Goal: Task Accomplishment & Management: Manage account settings

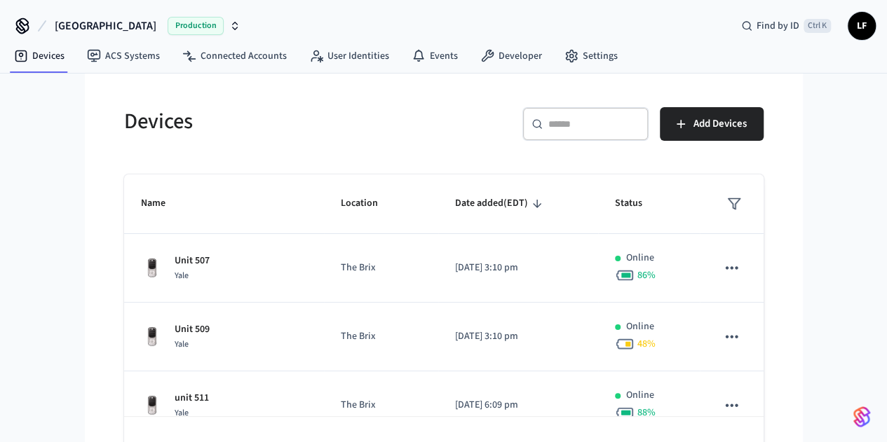
click at [649, 130] on div "​ ​" at bounding box center [585, 124] width 126 height 34
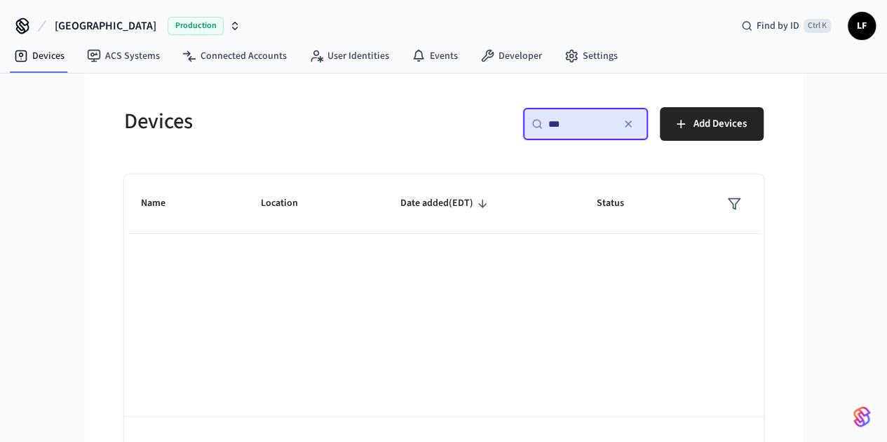
click at [541, 339] on div "Name Location Date added (EDT) Status Rows per page: 10 ** 0–0 of 0" at bounding box center [443, 330] width 639 height 310
click at [649, 131] on div "​ *** ​" at bounding box center [585, 124] width 126 height 34
type input "*"
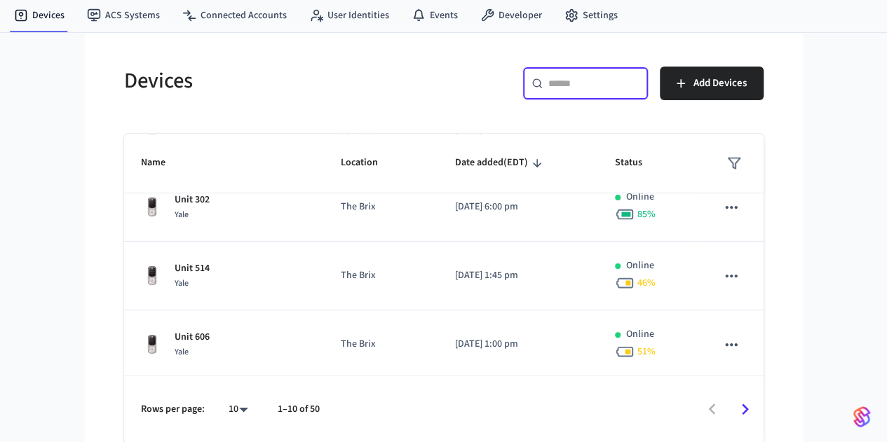
scroll to position [497, 0]
click at [163, 411] on body "[GEOGRAPHIC_DATA] Production Find by ID Ctrl K LF Devices ACS Systems Connected…" at bounding box center [443, 201] width 887 height 485
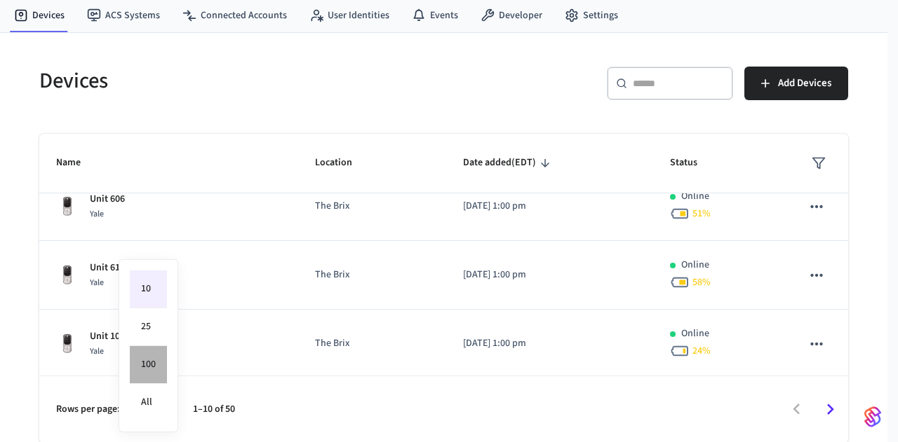
click at [157, 367] on li "100" at bounding box center [148, 365] width 37 height 38
type input "***"
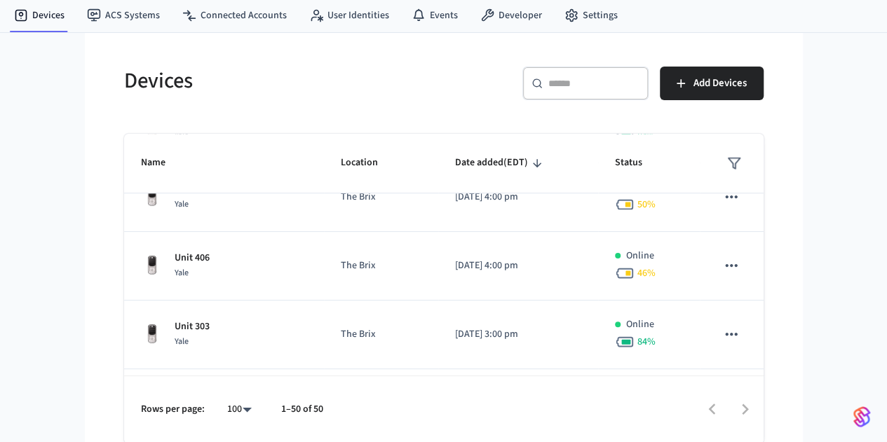
scroll to position [3217, 0]
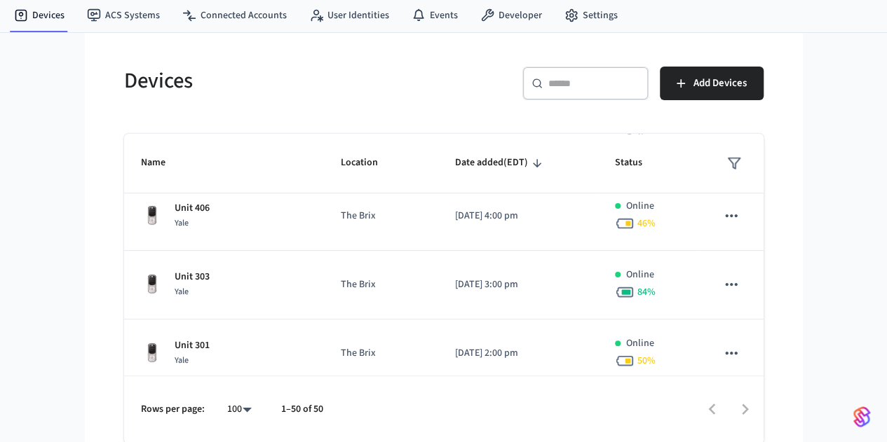
click at [639, 79] on input "text" at bounding box center [593, 83] width 91 height 14
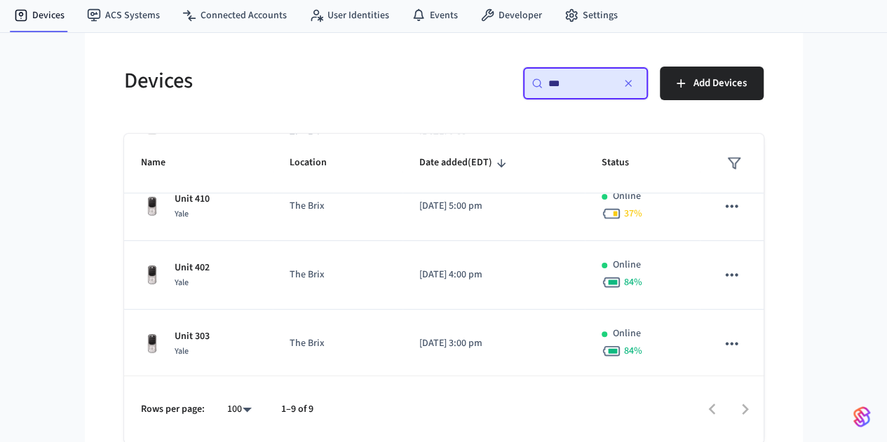
scroll to position [0, 0]
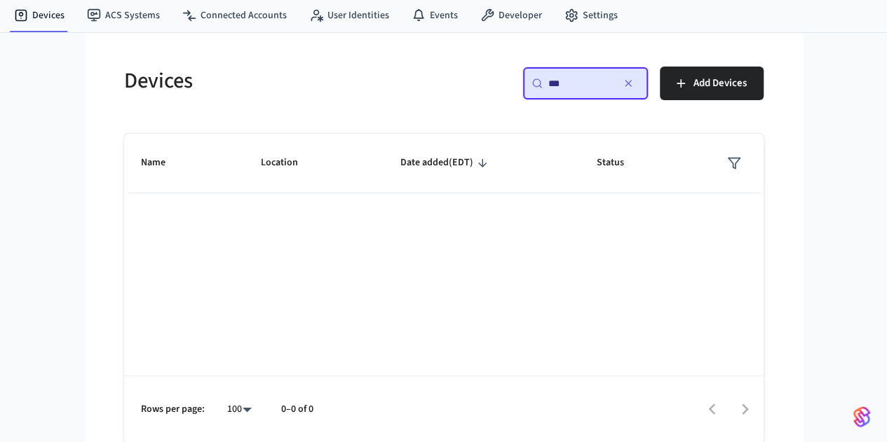
click at [644, 92] on div "​ *** ​" at bounding box center [585, 84] width 126 height 34
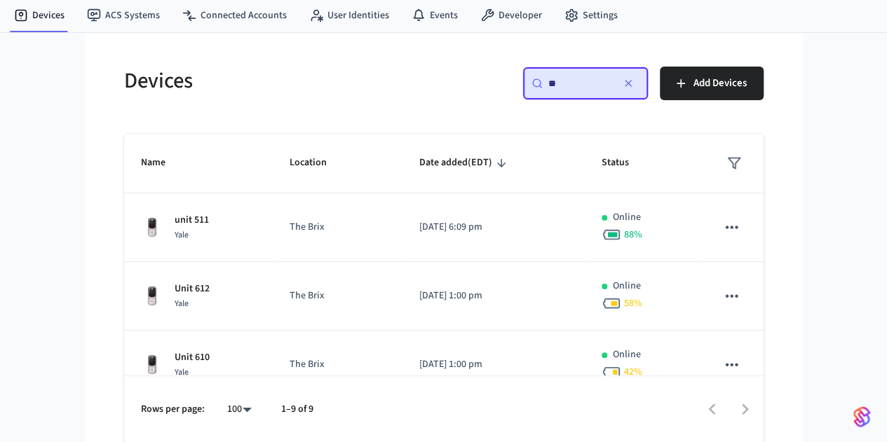
type input "*"
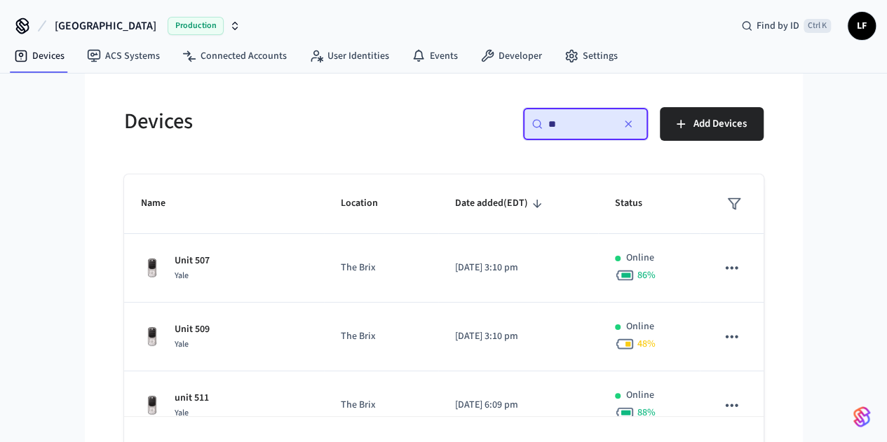
type input "*"
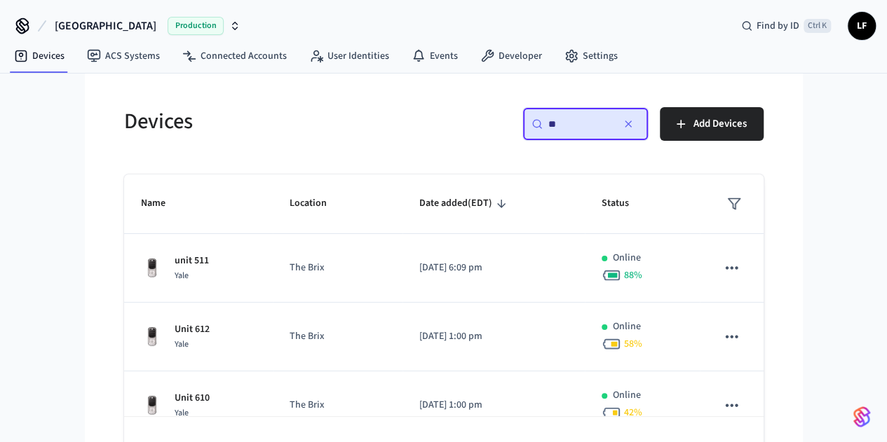
type input "*"
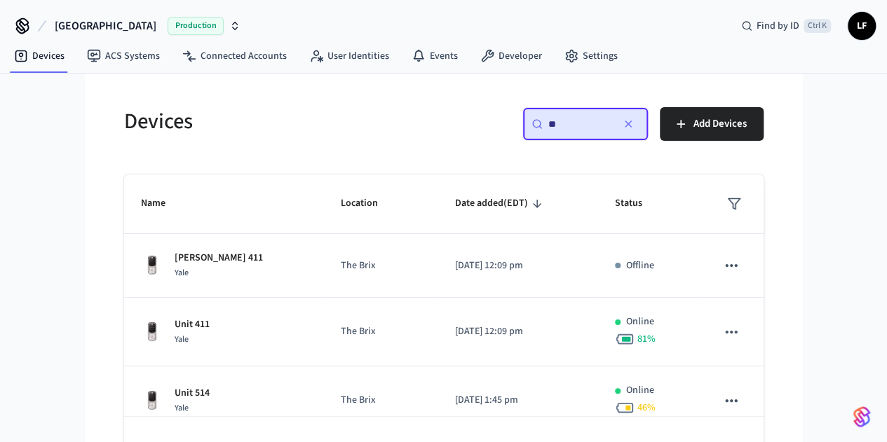
type input "**"
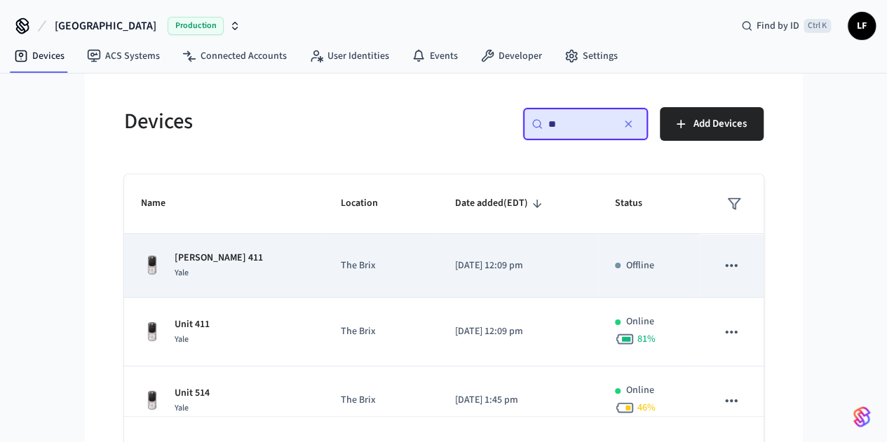
click at [175, 255] on p "[PERSON_NAME] 411" at bounding box center [219, 258] width 88 height 15
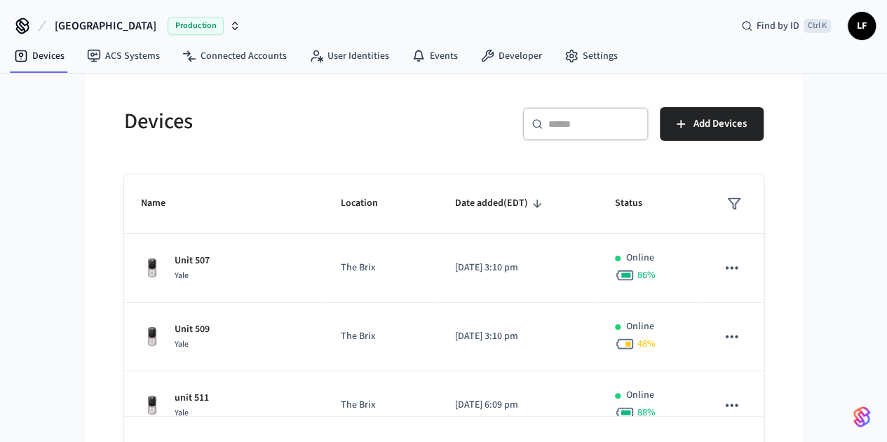
click at [649, 130] on div "​ ​" at bounding box center [585, 124] width 126 height 34
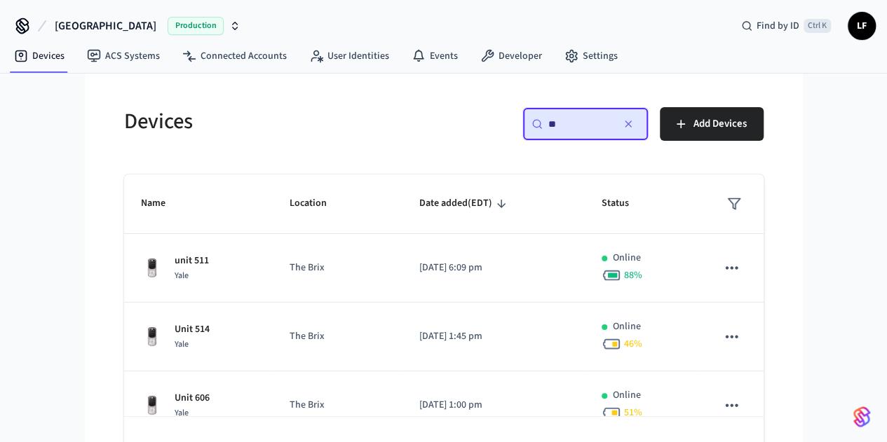
type input "*"
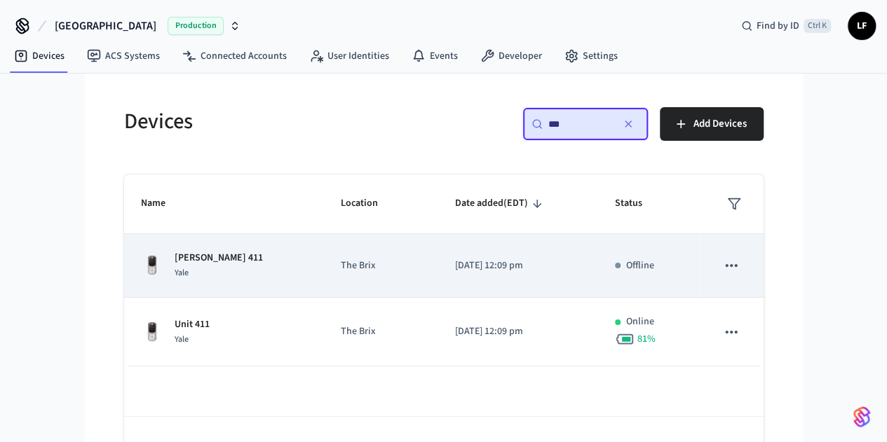
type input "***"
click at [740, 262] on icon "sticky table" at bounding box center [731, 266] width 18 height 18
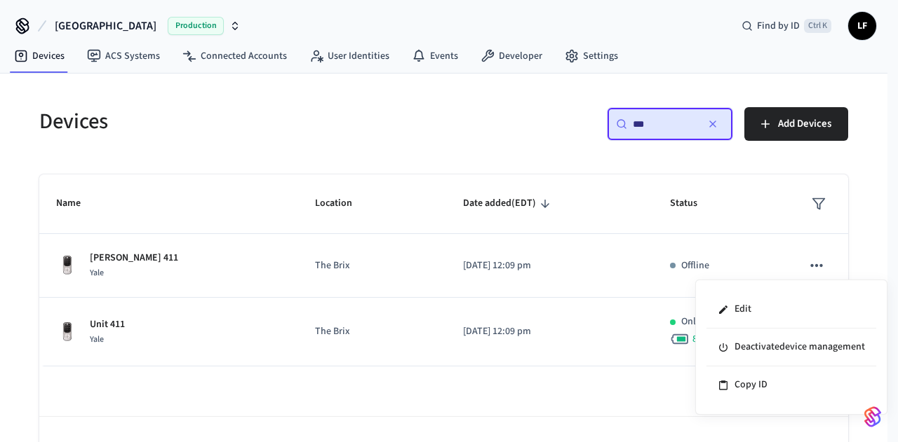
click at [886, 163] on div at bounding box center [449, 221] width 898 height 442
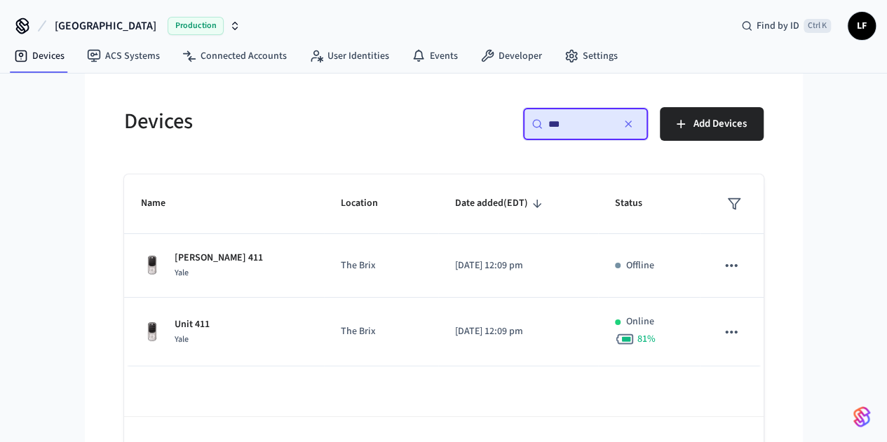
click at [786, 131] on div "Devices ​ *** ​ Add Devices Name Location Date added (EDT) Status [PERSON_NAME]…" at bounding box center [444, 279] width 684 height 411
click at [634, 128] on icon "button" at bounding box center [628, 124] width 11 height 11
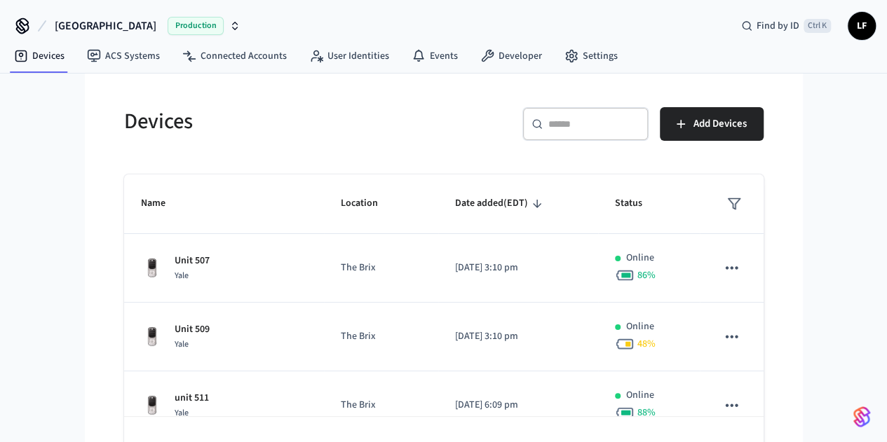
click at [644, 115] on div "​ ​" at bounding box center [585, 124] width 126 height 34
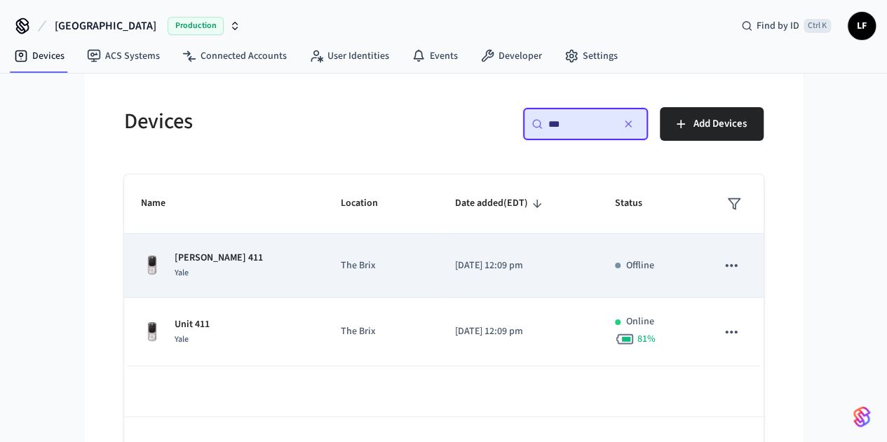
type input "***"
click at [738, 266] on icon "sticky table" at bounding box center [732, 265] width 12 height 3
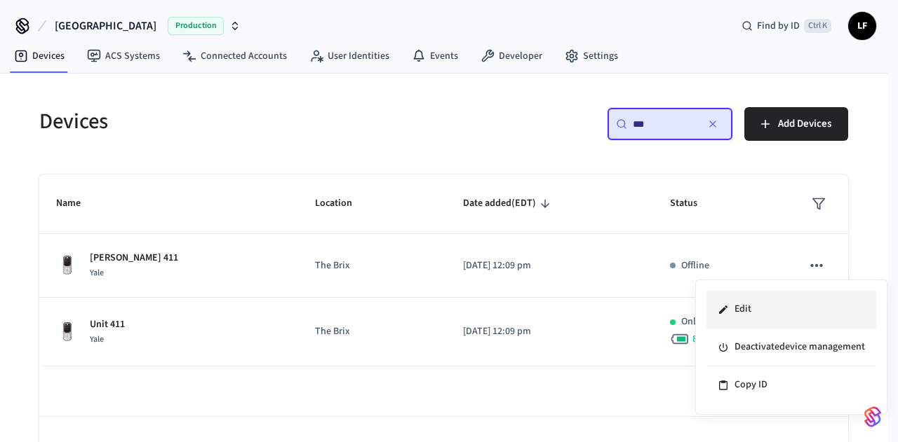
click at [753, 308] on li "Edit" at bounding box center [791, 310] width 170 height 38
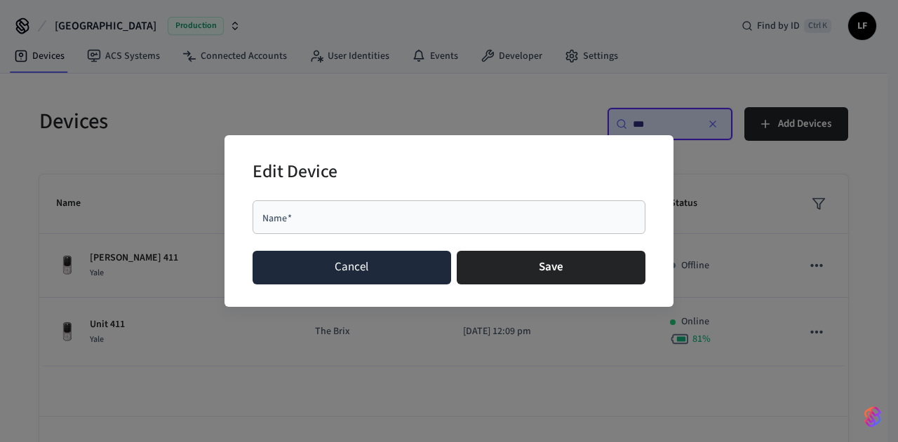
click at [412, 267] on button "Cancel" at bounding box center [351, 268] width 198 height 34
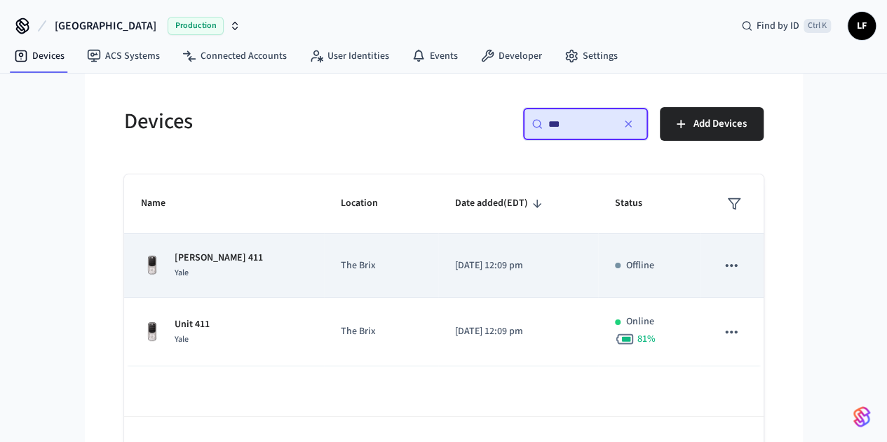
click at [740, 269] on icon "sticky table" at bounding box center [731, 266] width 18 height 18
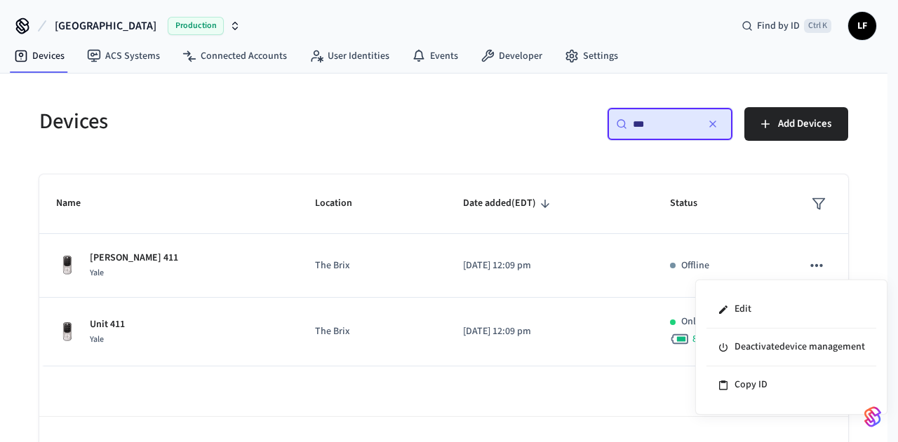
click at [822, 264] on div at bounding box center [449, 221] width 898 height 442
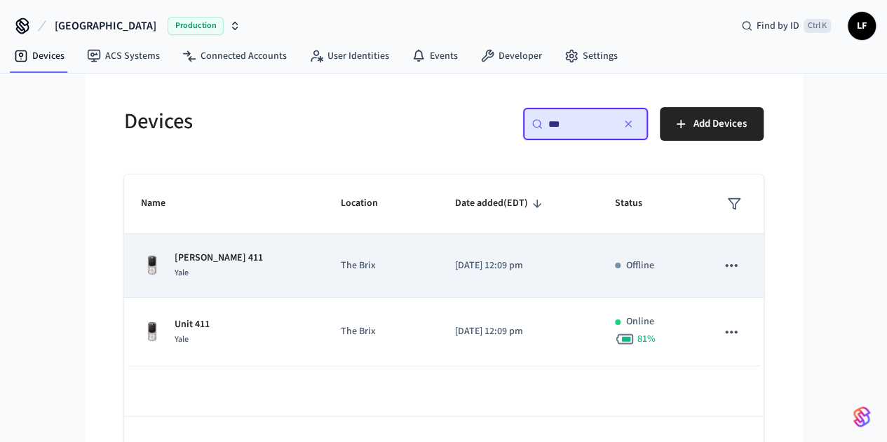
click at [738, 264] on icon "sticky table" at bounding box center [732, 265] width 12 height 3
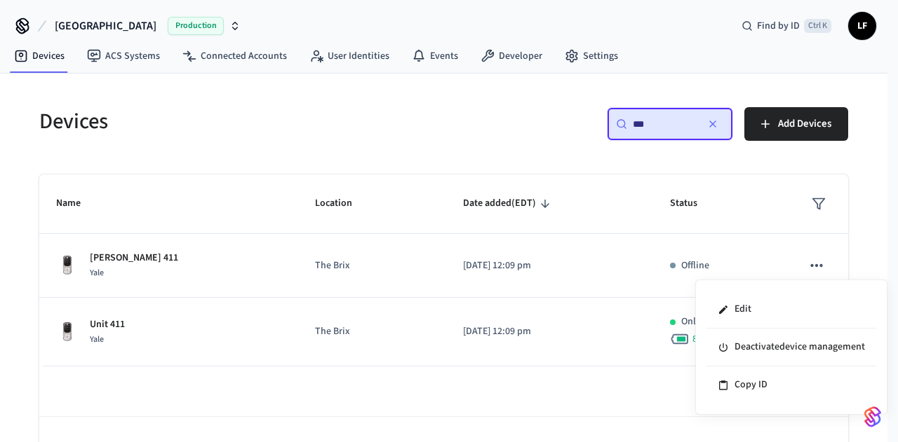
click at [153, 278] on div at bounding box center [449, 221] width 898 height 442
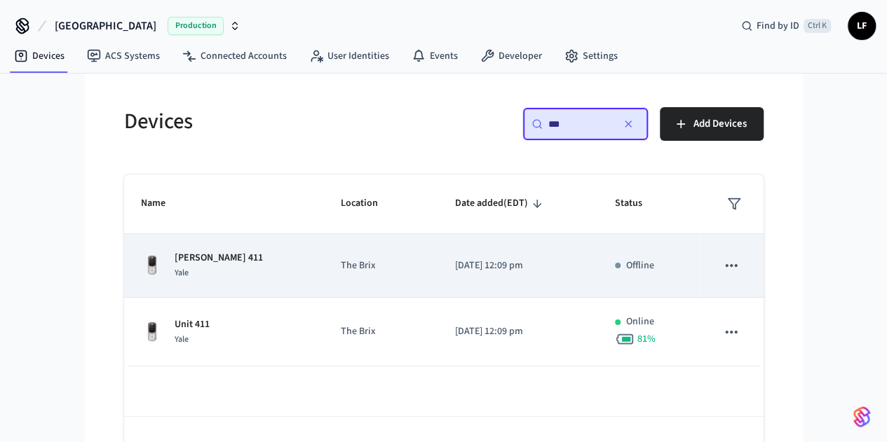
click at [175, 251] on p "[PERSON_NAME] 411" at bounding box center [219, 258] width 88 height 15
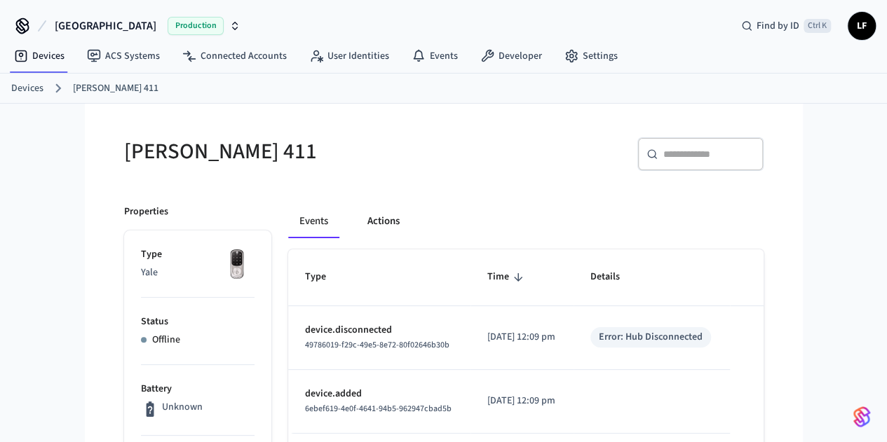
click at [356, 222] on button "Actions" at bounding box center [383, 222] width 55 height 34
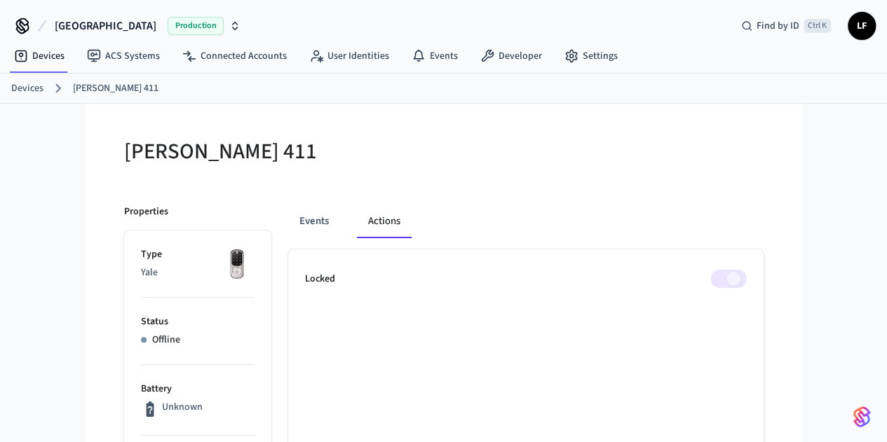
click at [28, 85] on link "Devices" at bounding box center [27, 88] width 32 height 15
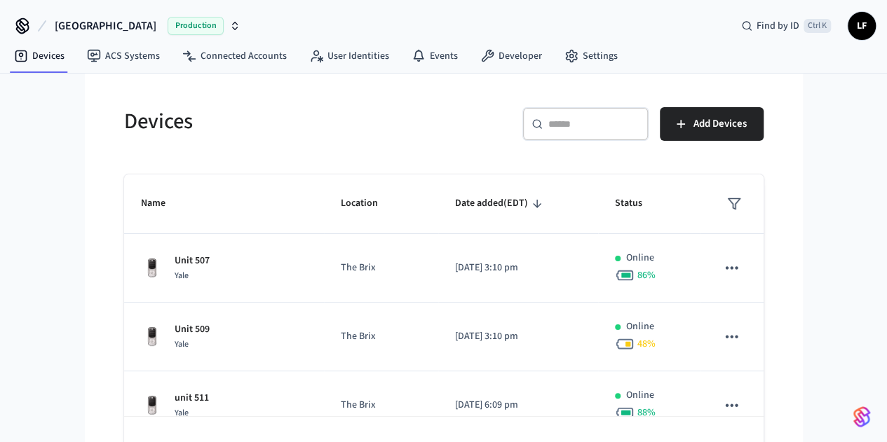
click at [649, 137] on div "​ ​" at bounding box center [585, 124] width 126 height 34
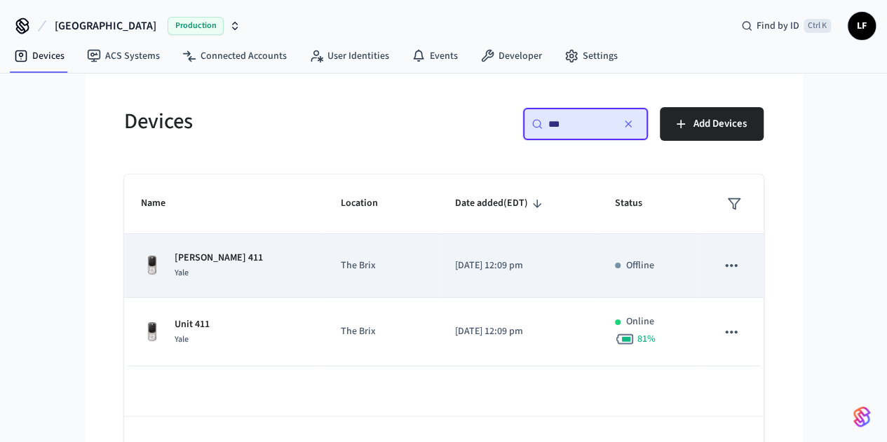
type input "***"
click at [740, 263] on icon "sticky table" at bounding box center [731, 266] width 18 height 18
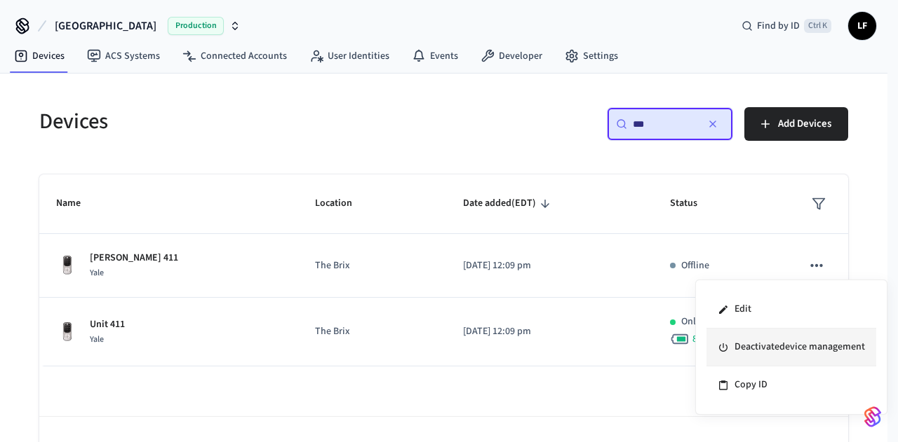
click at [798, 349] on li "Deactivate device management" at bounding box center [791, 348] width 170 height 38
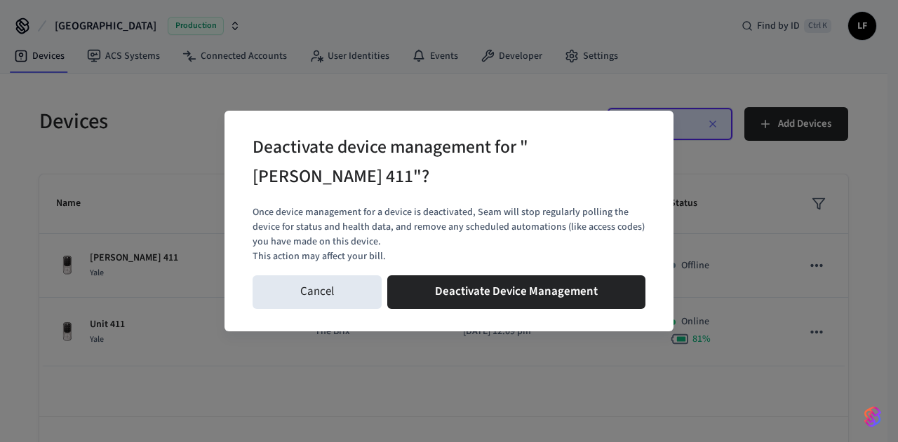
drag, startPoint x: 353, startPoint y: 302, endPoint x: 509, endPoint y: 274, distance: 158.2
click at [509, 269] on div "Deactivate device management for "Deas 411"? Once device management for a devic…" at bounding box center [448, 221] width 449 height 220
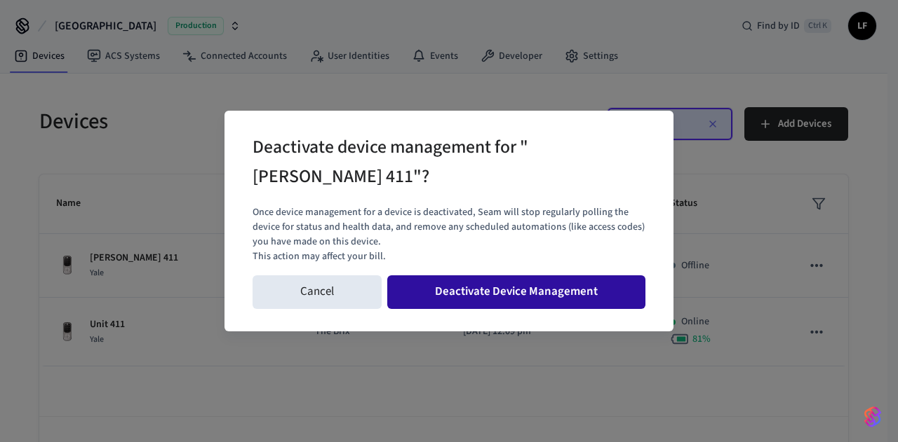
click at [508, 294] on button "Deactivate Device Management" at bounding box center [516, 293] width 258 height 34
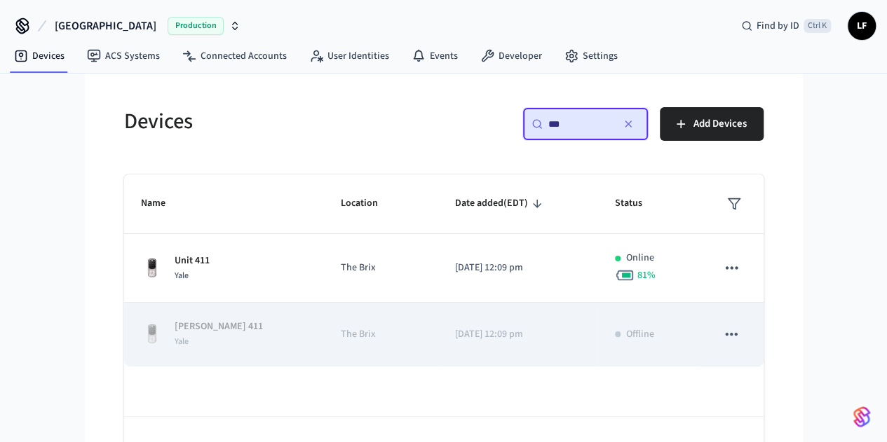
click at [740, 333] on icon "sticky table" at bounding box center [731, 334] width 18 height 18
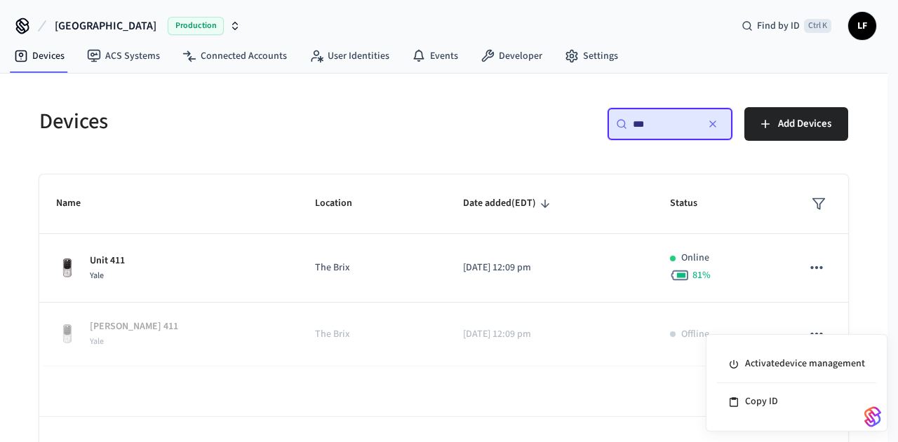
click at [571, 372] on div at bounding box center [449, 221] width 898 height 442
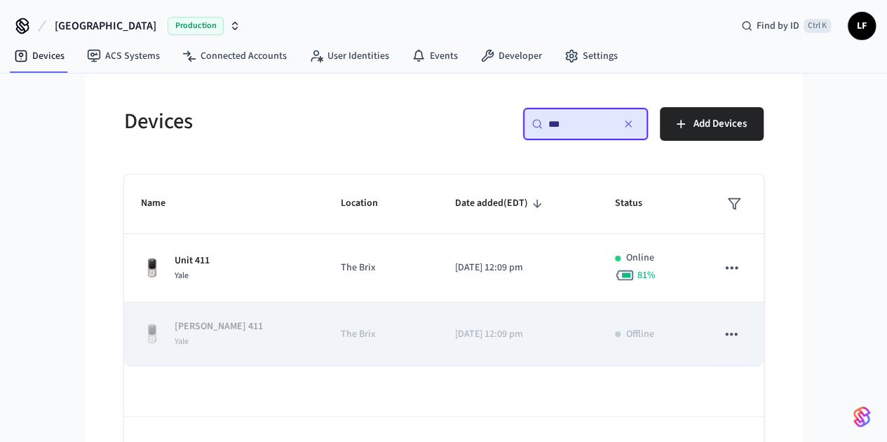
click at [325, 322] on td "The Brix" at bounding box center [381, 335] width 114 height 64
drag, startPoint x: 325, startPoint y: 322, endPoint x: 318, endPoint y: 330, distance: 11.0
click at [341, 330] on p "The Brix" at bounding box center [381, 334] width 81 height 15
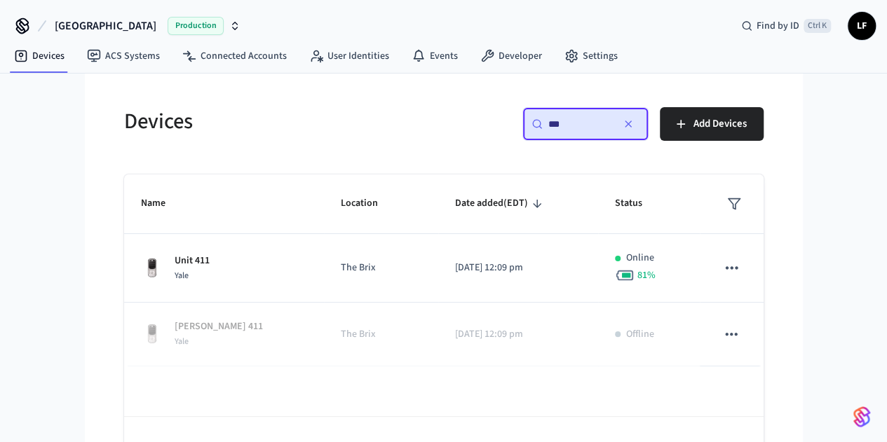
scroll to position [41, 0]
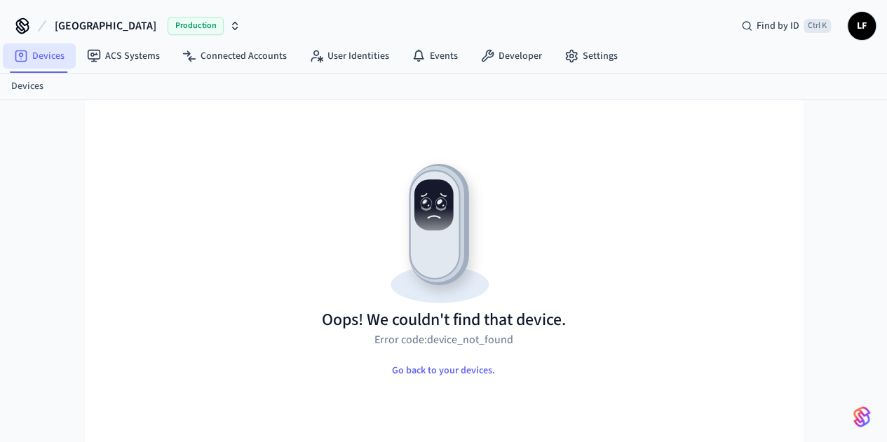
click at [44, 56] on link "Devices" at bounding box center [39, 55] width 73 height 25
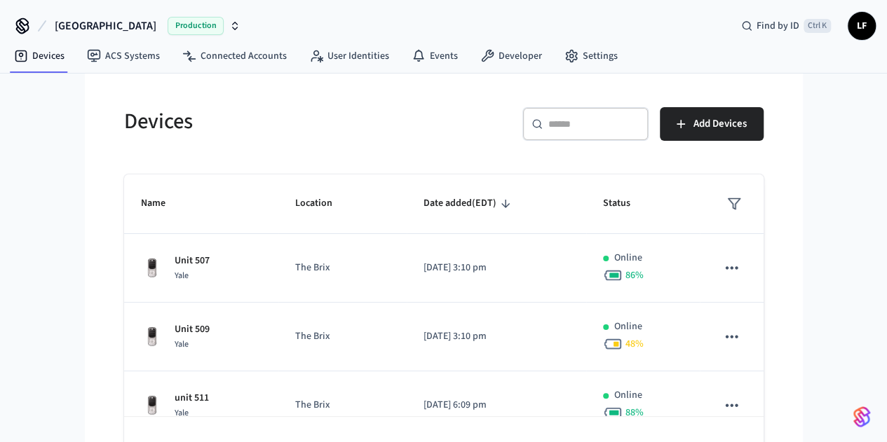
click at [639, 130] on input "text" at bounding box center [593, 124] width 91 height 14
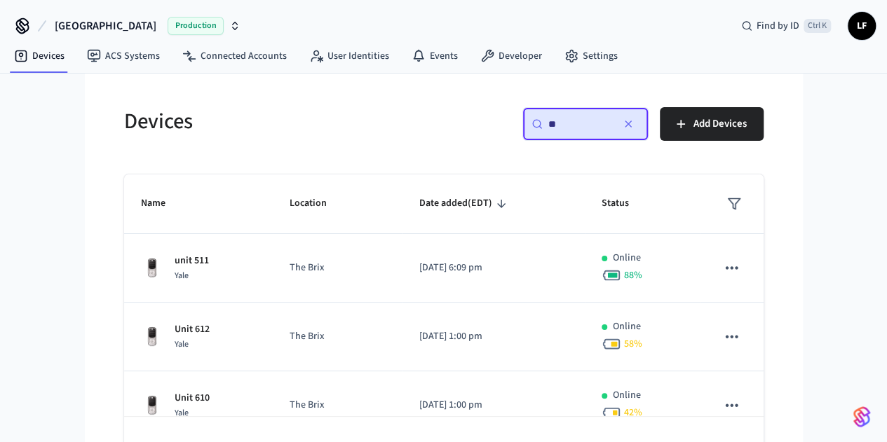
type input "*"
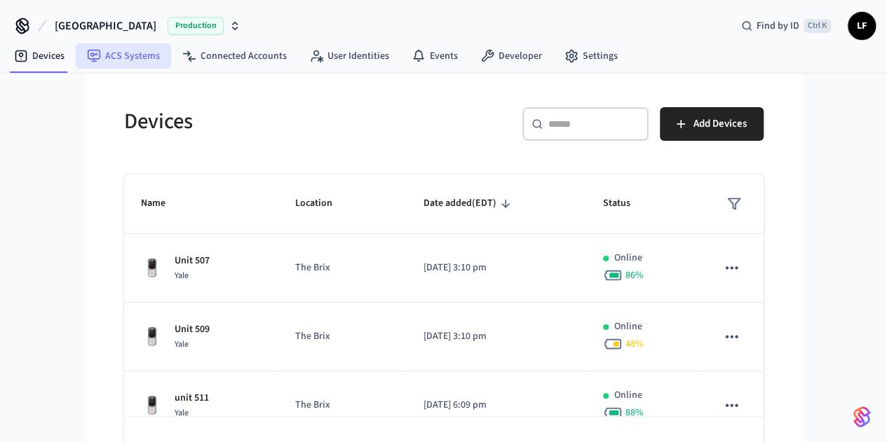
click at [136, 56] on link "ACS Systems" at bounding box center [123, 55] width 95 height 25
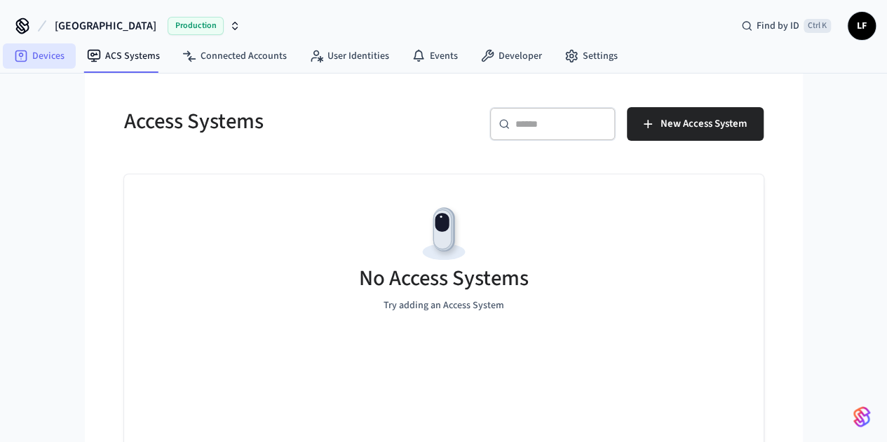
click at [36, 50] on link "Devices" at bounding box center [39, 55] width 73 height 25
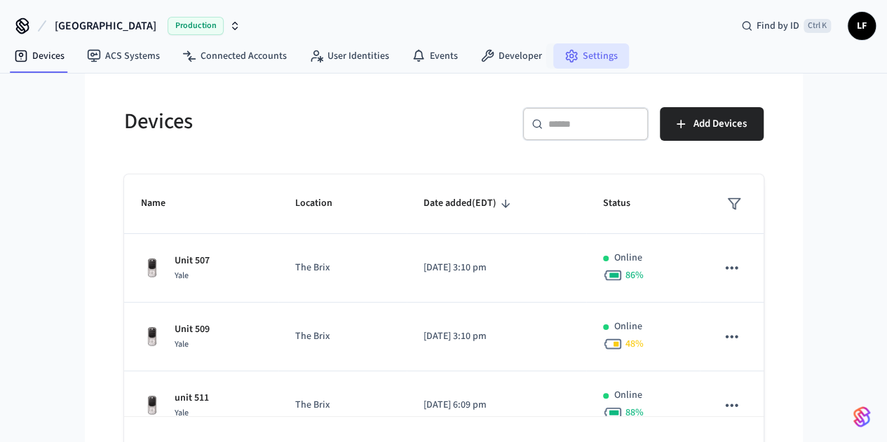
click at [602, 55] on link "Settings" at bounding box center [591, 55] width 76 height 25
